Goal: Task Accomplishment & Management: Manage account settings

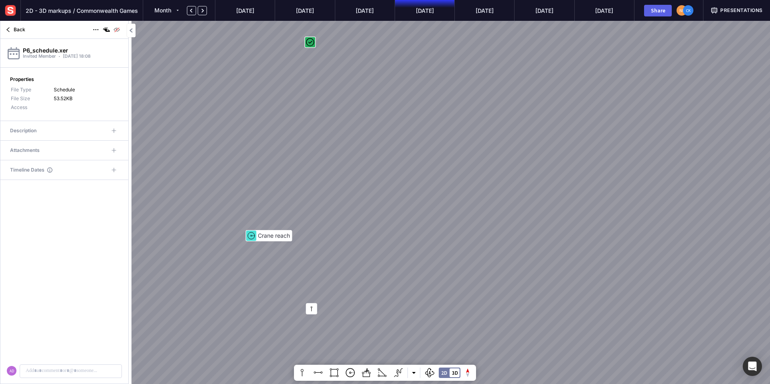
click at [16, 13] on img at bounding box center [10, 10] width 14 height 14
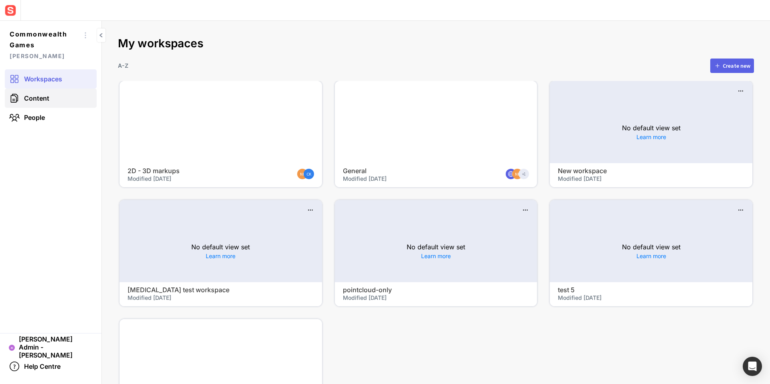
click at [39, 102] on span "Content" at bounding box center [36, 98] width 25 height 8
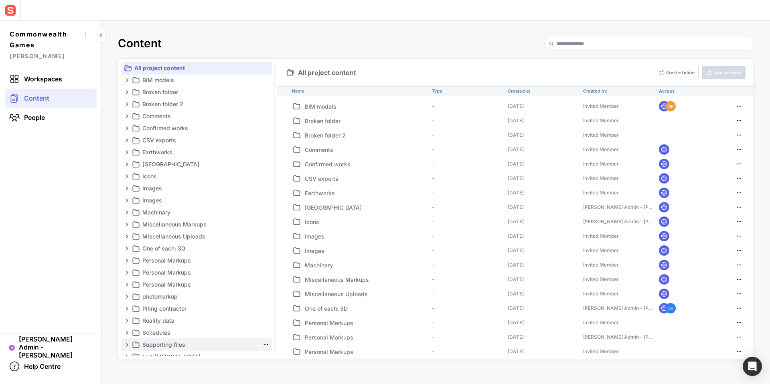
scroll to position [16, 0]
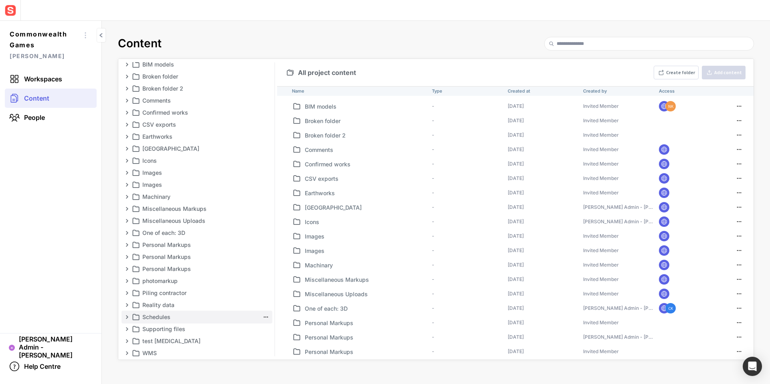
click at [165, 318] on p "Schedules" at bounding box center [200, 318] width 117 height 10
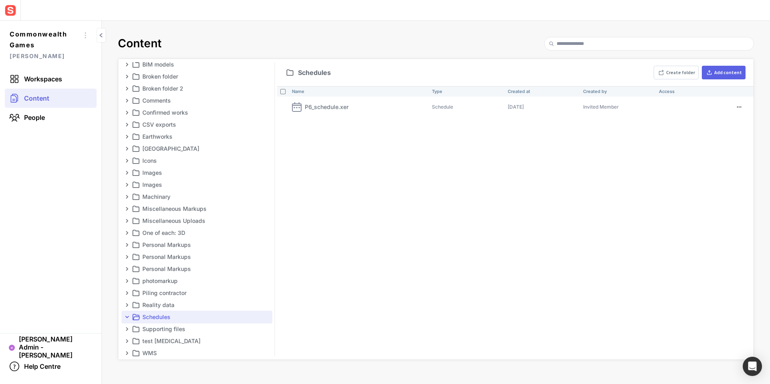
click at [496, 224] on div "Name Type Created at Created by Access P6_schedule.xer Schedule [DATE] Invited …" at bounding box center [515, 223] width 477 height 274
click at [739, 75] on div "Add content" at bounding box center [729, 72] width 28 height 5
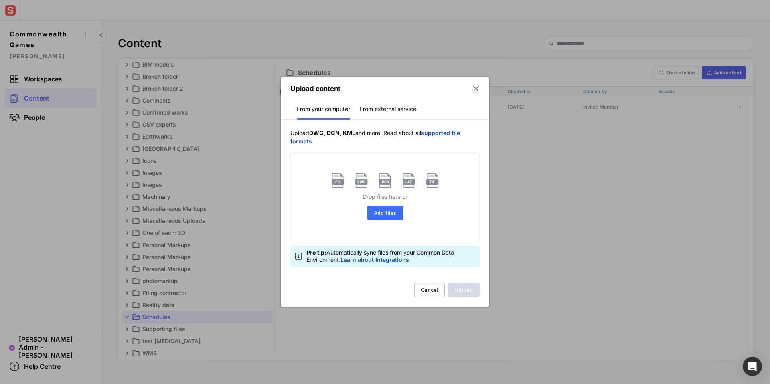
click at [392, 211] on button "Add files" at bounding box center [386, 213] width 36 height 14
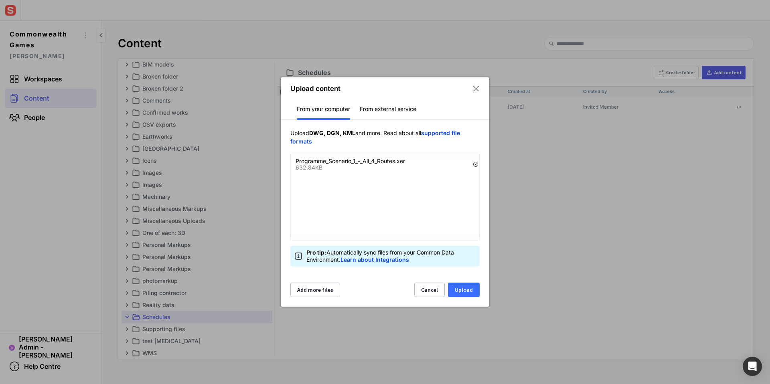
click at [469, 292] on button "Upload" at bounding box center [464, 290] width 32 height 14
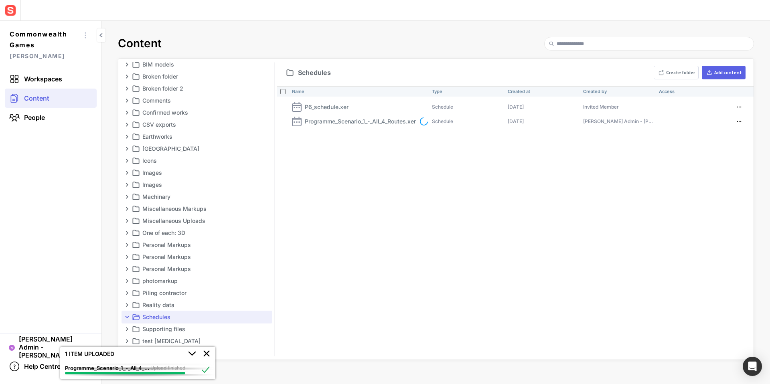
click at [463, 285] on div "Name Type Created at Created by Access P6_schedule.xer Schedule [DATE] Invited …" at bounding box center [515, 223] width 477 height 274
click at [743, 106] on mapp-icon at bounding box center [740, 107] width 10 height 8
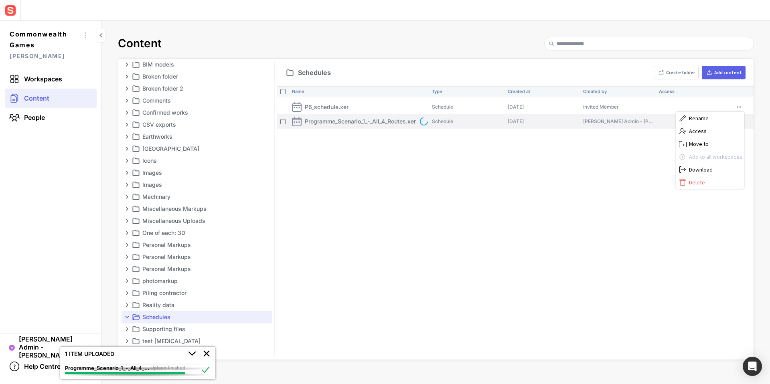
click at [711, 120] on span "Rename" at bounding box center [715, 118] width 53 height 7
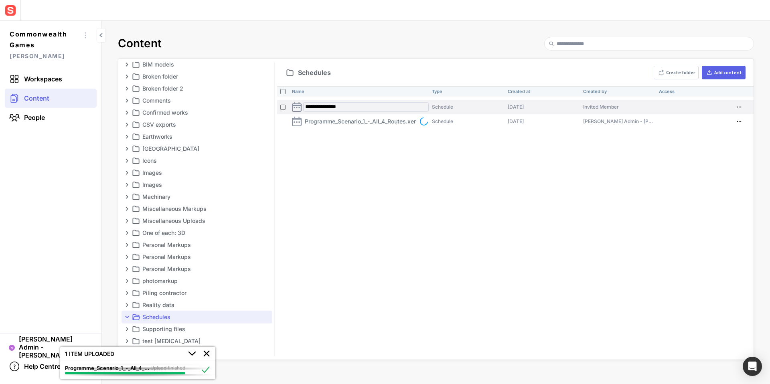
click at [316, 106] on input "**********" at bounding box center [366, 107] width 126 height 10
click at [317, 107] on input "**********" at bounding box center [366, 107] width 126 height 10
drag, startPoint x: 315, startPoint y: 105, endPoint x: 305, endPoint y: 104, distance: 10.1
click at [305, 104] on input "**********" at bounding box center [366, 107] width 126 height 10
click at [330, 107] on input "**********" at bounding box center [366, 107] width 126 height 10
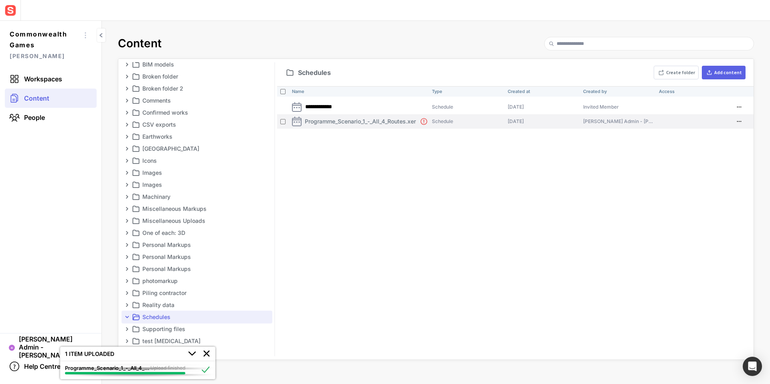
type input "**********"
click at [372, 149] on div "**********" at bounding box center [515, 223] width 477 height 274
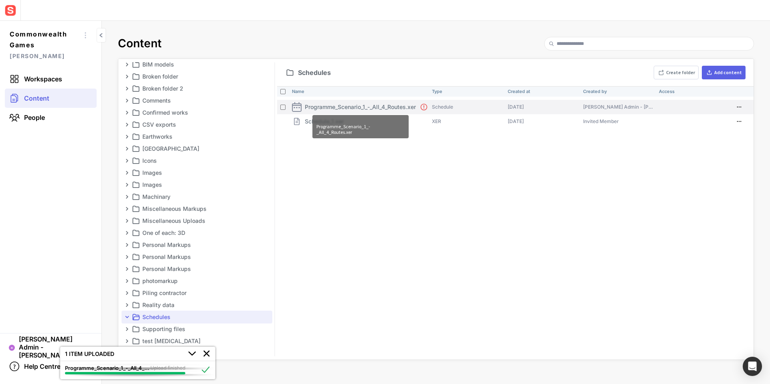
click at [413, 108] on p "Programme_Scenario_1_-_All_4_Routes.xer" at bounding box center [360, 107] width 111 height 8
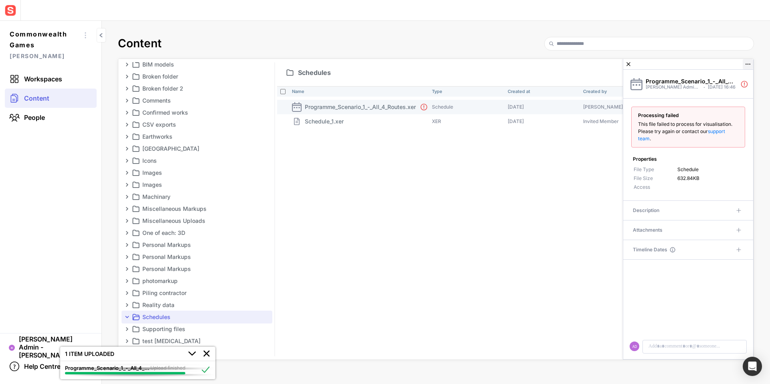
click at [749, 65] on mapp-icon at bounding box center [748, 64] width 9 height 9
click at [712, 143] on span "Delete" at bounding box center [725, 139] width 53 height 7
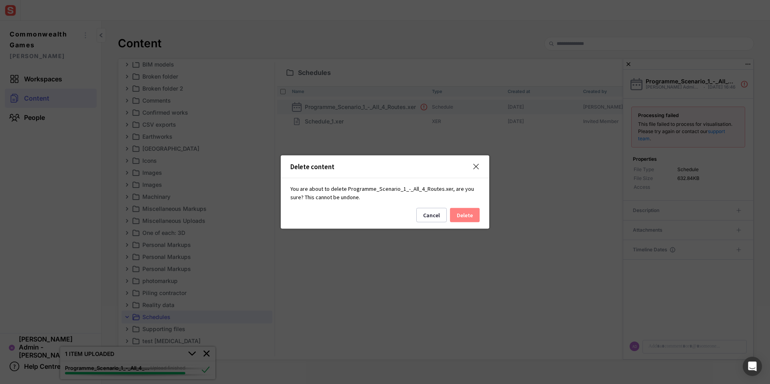
click at [473, 220] on button "Delete" at bounding box center [465, 215] width 30 height 14
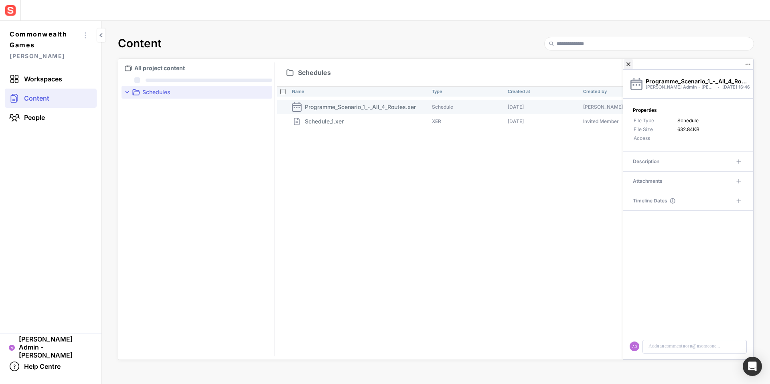
click at [630, 64] on mapp-icon at bounding box center [629, 64] width 10 height 10
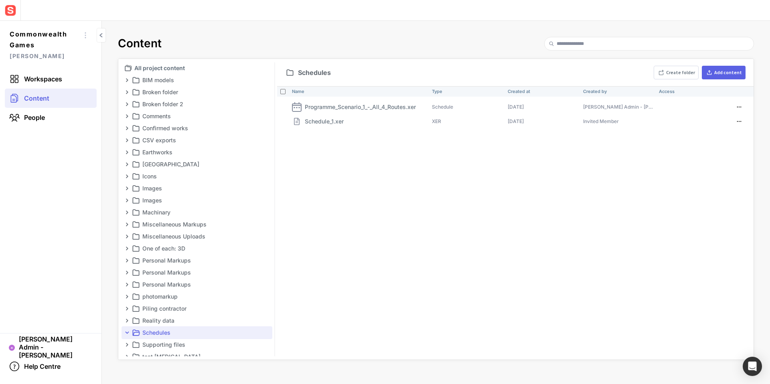
click at [329, 169] on div "Name Type Created at Created by Access Programme_Scenario_1_-_All_4_Routes.xer …" at bounding box center [515, 223] width 477 height 274
click at [50, 80] on span "Workspaces" at bounding box center [43, 79] width 38 height 8
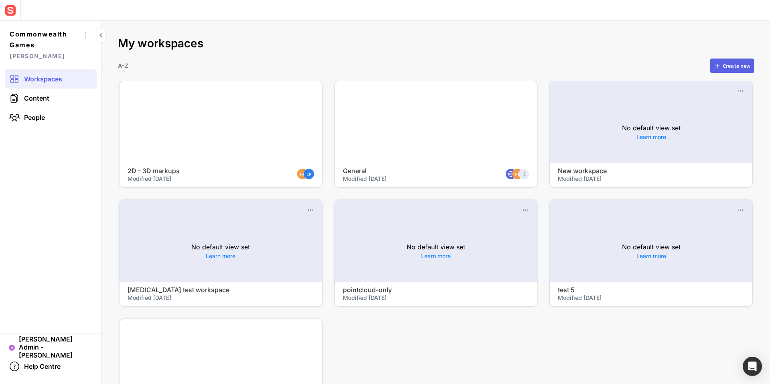
click at [444, 110] on div at bounding box center [436, 122] width 203 height 82
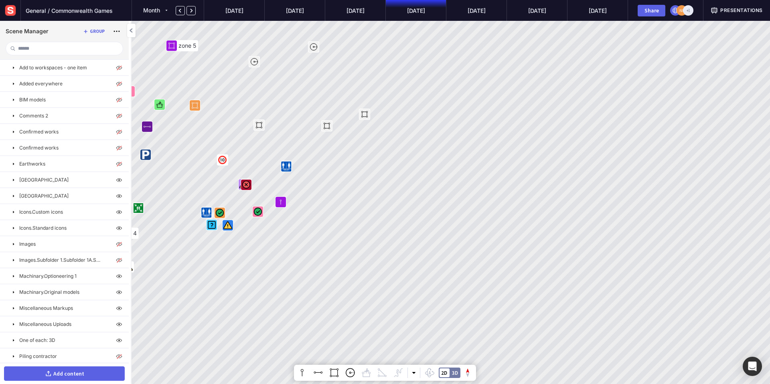
click at [68, 373] on div "Add content" at bounding box center [68, 374] width 31 height 6
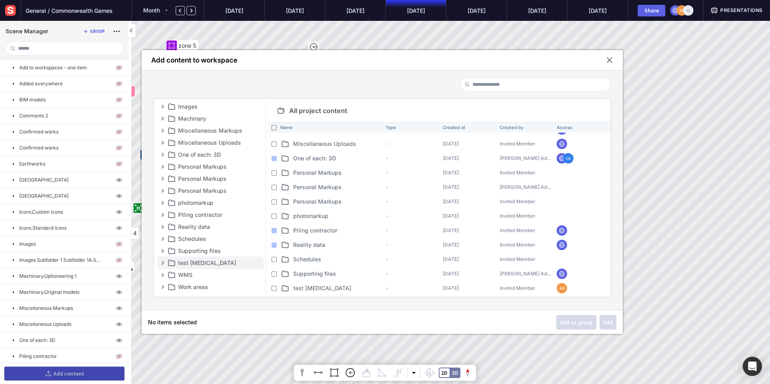
scroll to position [134, 0]
click at [201, 236] on p "Schedules" at bounding box center [220, 239] width 84 height 10
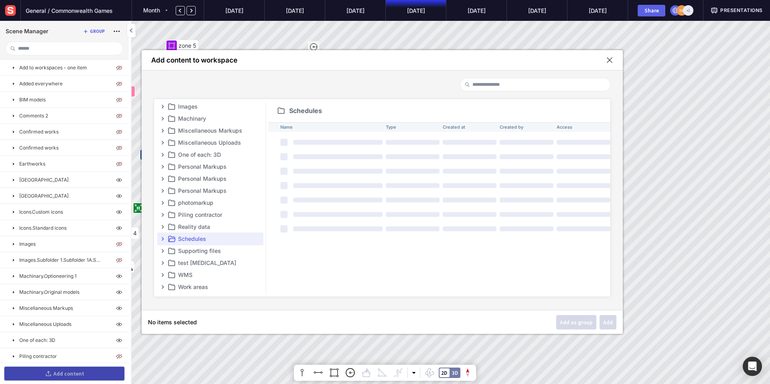
scroll to position [0, 0]
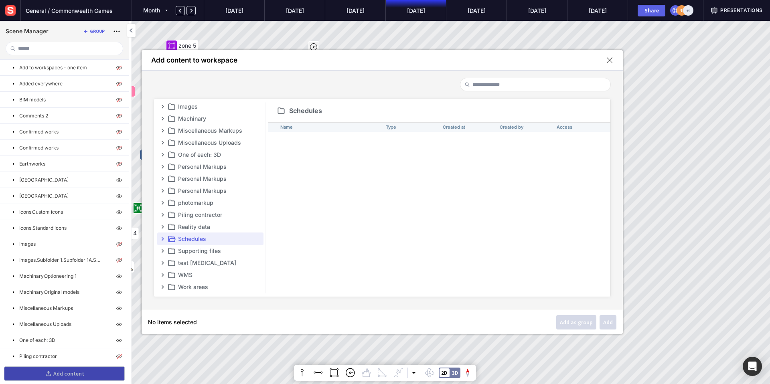
click at [308, 179] on div "Name Type Created at Created by Access" at bounding box center [439, 209] width 343 height 175
click at [491, 166] on div "Name Type Created at Created by Access" at bounding box center [439, 209] width 343 height 175
click at [611, 60] on mapp-icon at bounding box center [609, 60] width 7 height 7
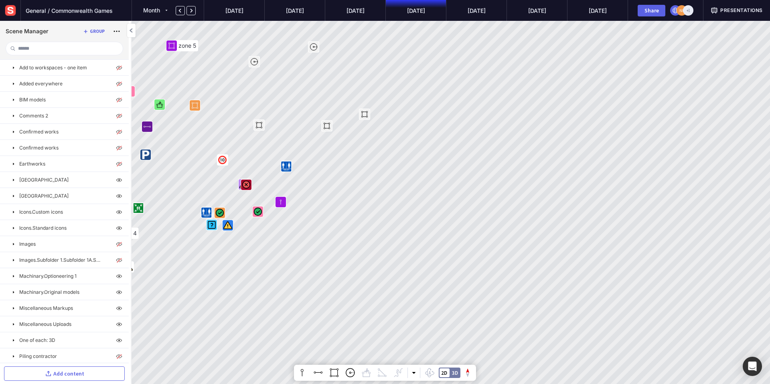
click at [8, 15] on img at bounding box center [10, 10] width 14 height 14
